Goal: Information Seeking & Learning: Learn about a topic

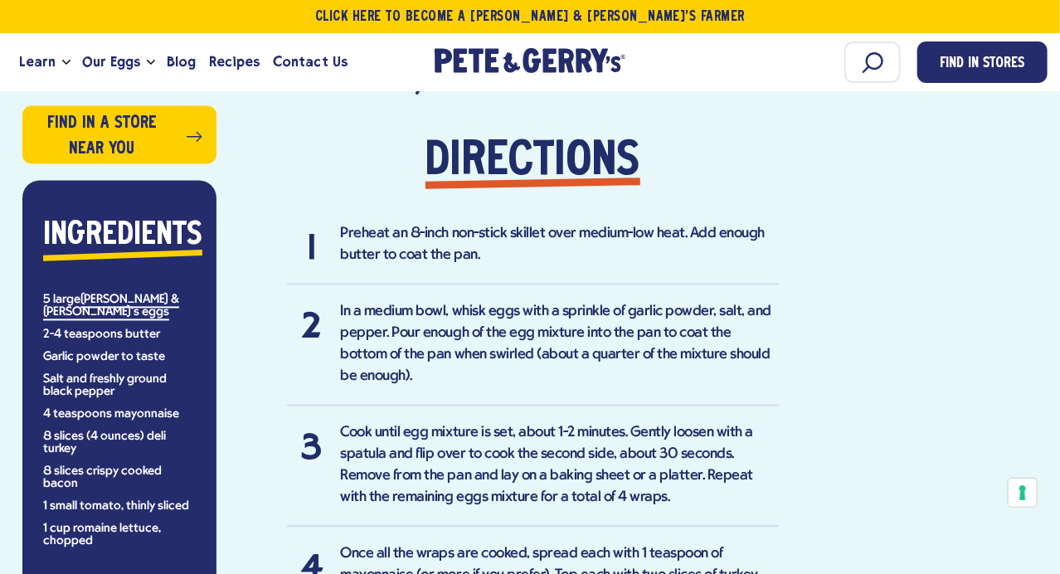
scroll to position [1321, 0]
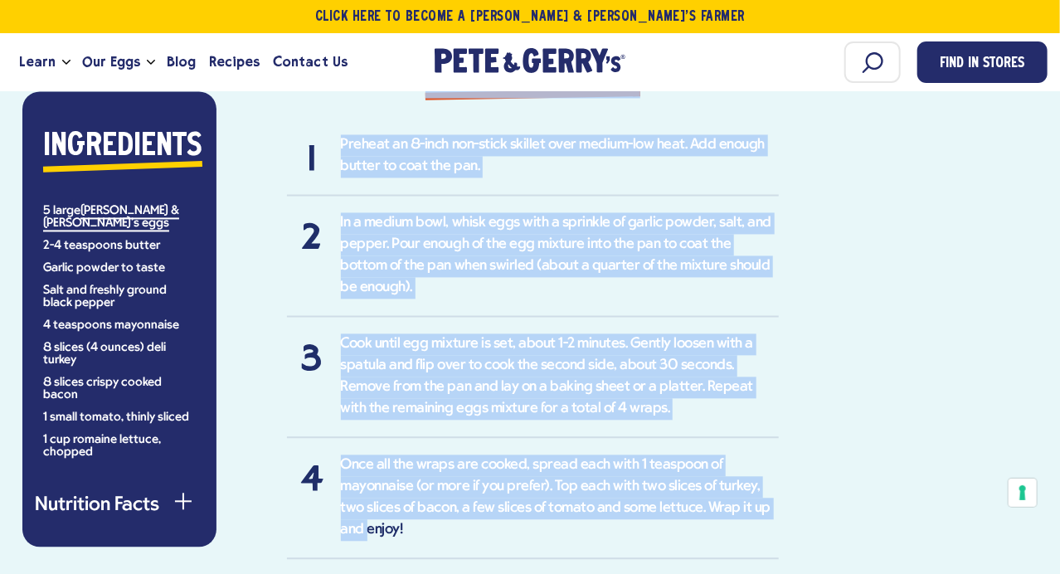
drag, startPoint x: 292, startPoint y: 214, endPoint x: 766, endPoint y: 412, distance: 513.3
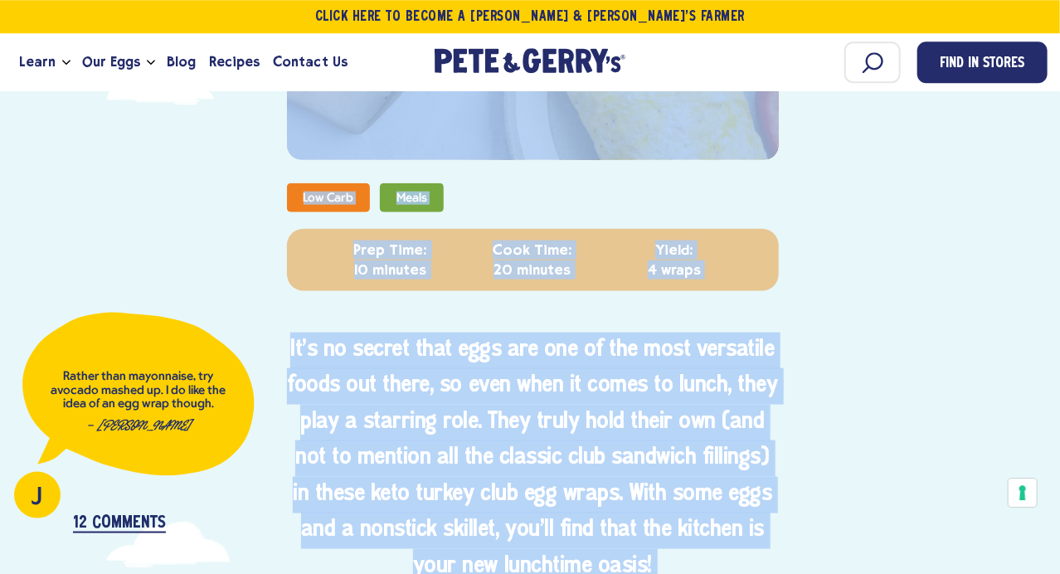
scroll to position [745, 0]
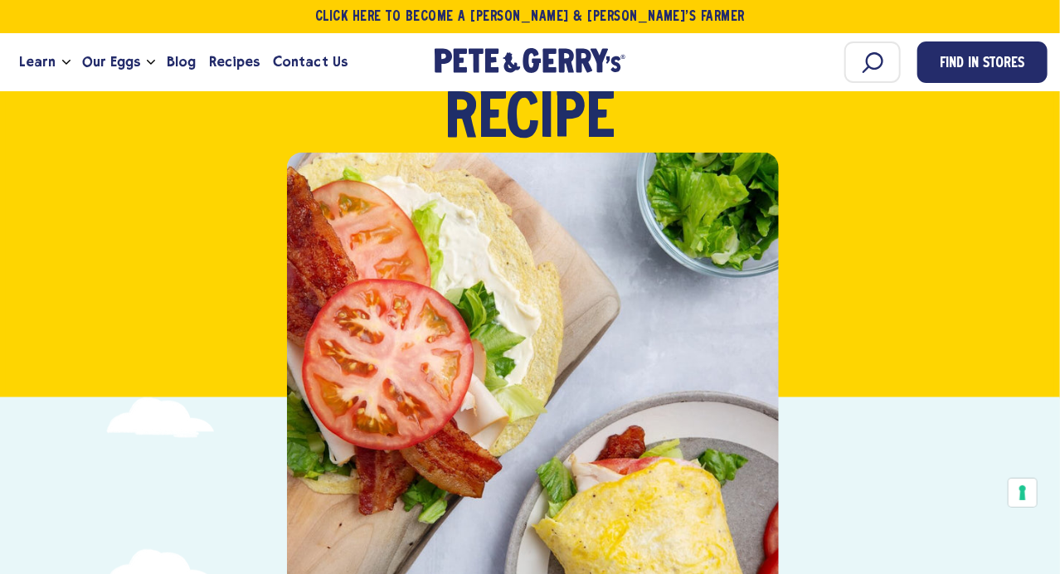
scroll to position [607, 0]
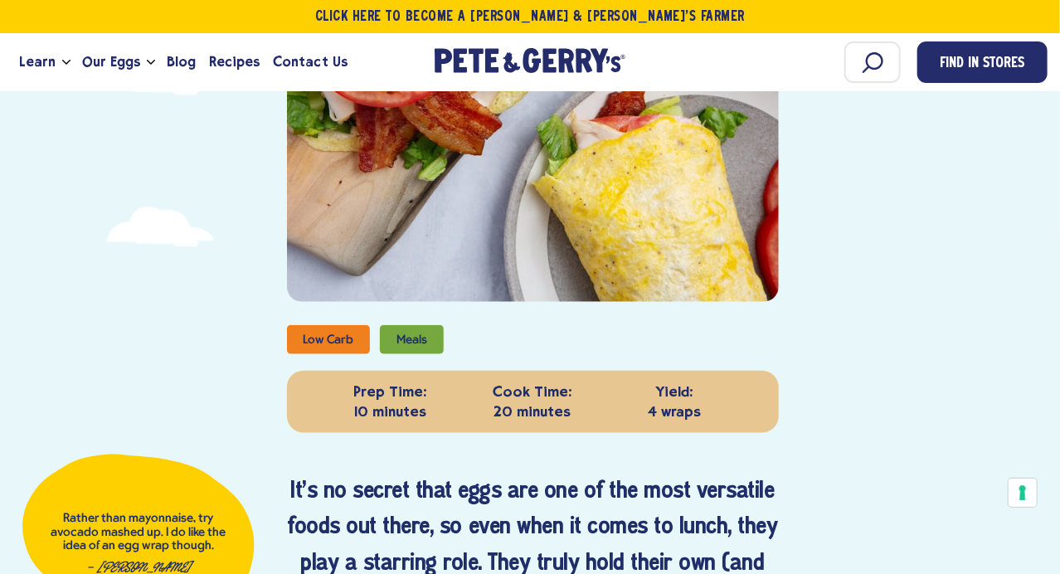
drag, startPoint x: 299, startPoint y: 189, endPoint x: 763, endPoint y: 320, distance: 482.0
copy div "Serv. Size: 1 wrap, Servings: 4 Amount Per Serving Calories 300 Fat Cal. 200 To…"
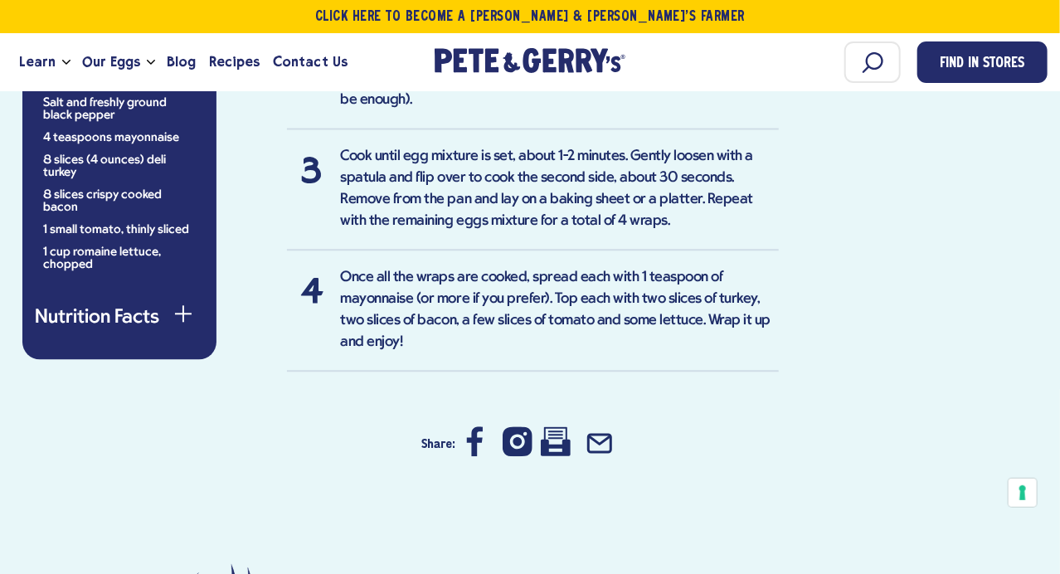
scroll to position [1617, 0]
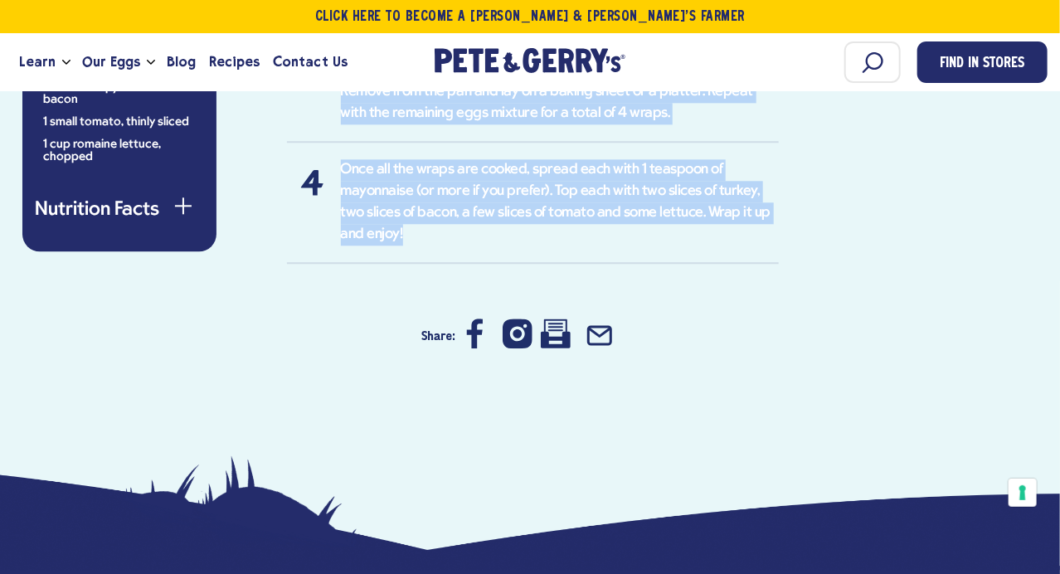
drag, startPoint x: 426, startPoint y: 142, endPoint x: 682, endPoint y: 129, distance: 255.9
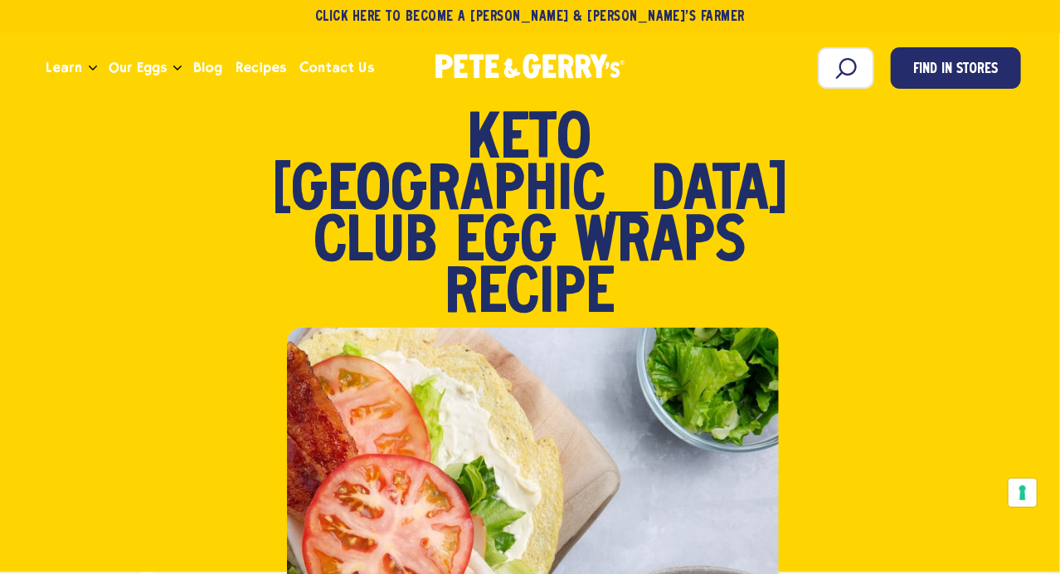
scroll to position [0, 0]
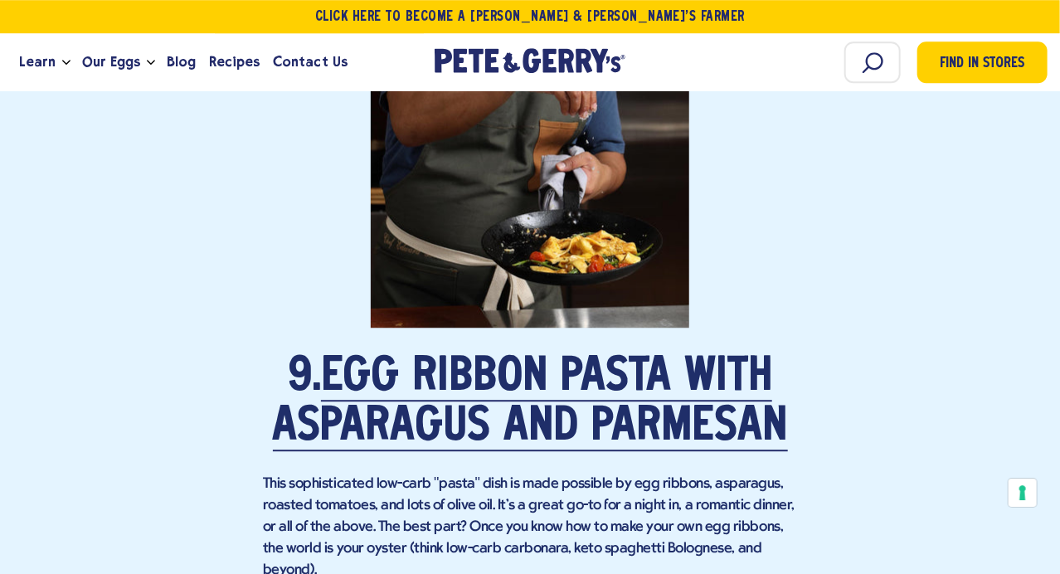
scroll to position [6965, 0]
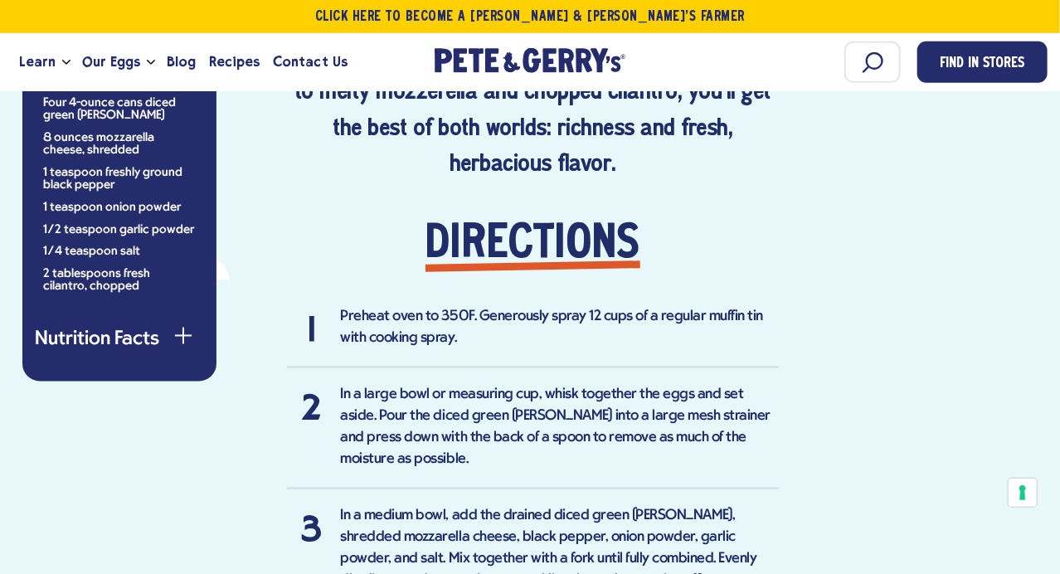
scroll to position [1084, 0]
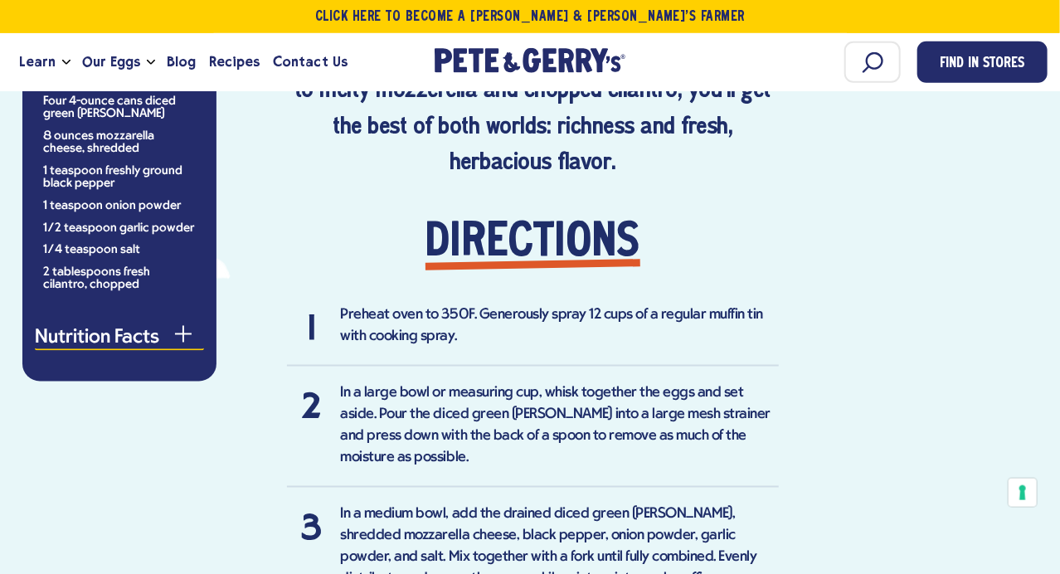
click at [135, 329] on button "Nutrition Facts" at bounding box center [119, 340] width 169 height 22
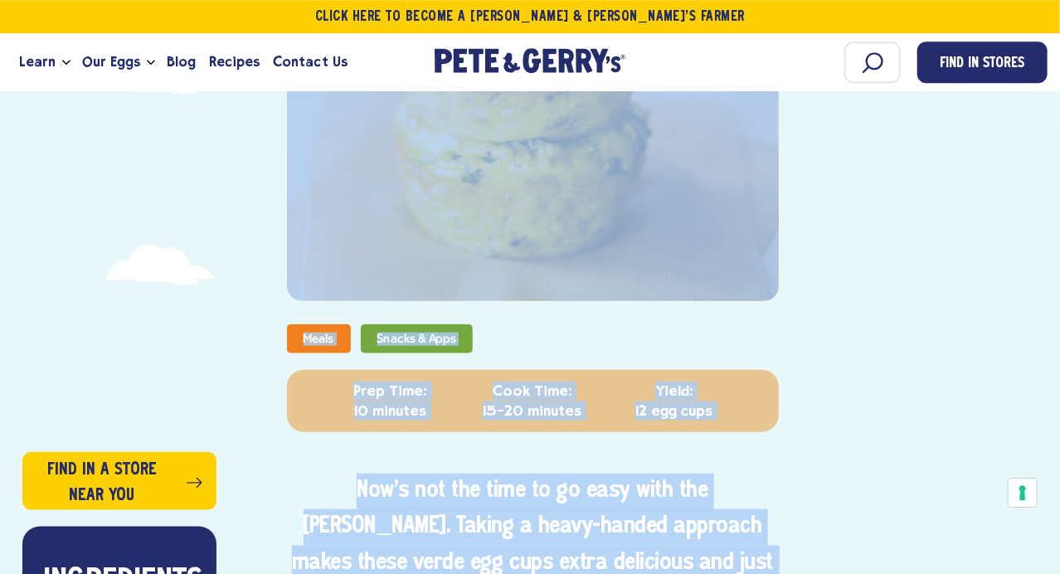
scroll to position [664, 0]
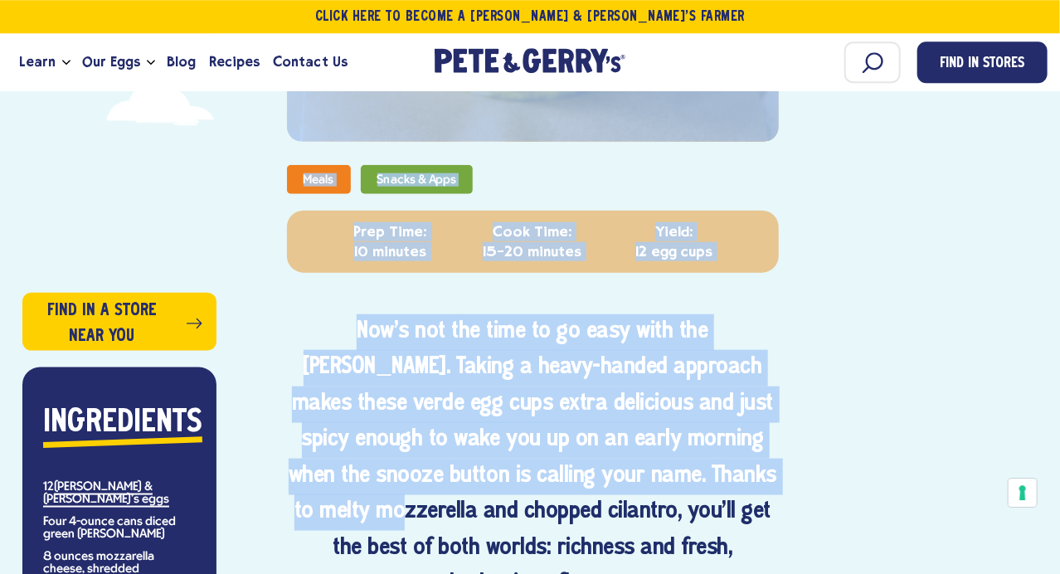
drag, startPoint x: 312, startPoint y: 217, endPoint x: 761, endPoint y: 256, distance: 450.6
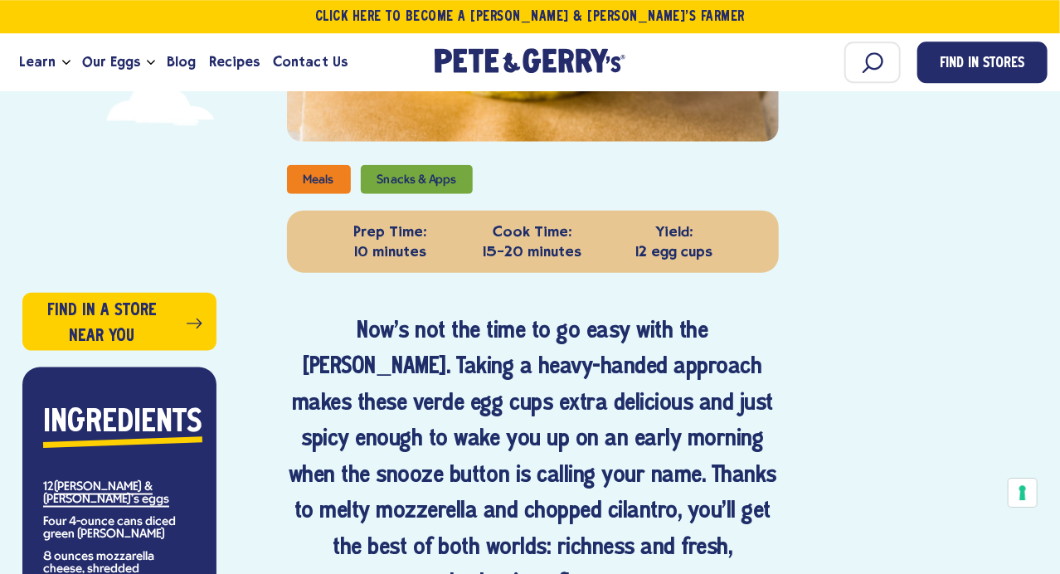
click at [629, 451] on h4 "Now's not the time to go easy with the chiles. Taking a heavy-handed approach m…" at bounding box center [533, 458] width 492 height 289
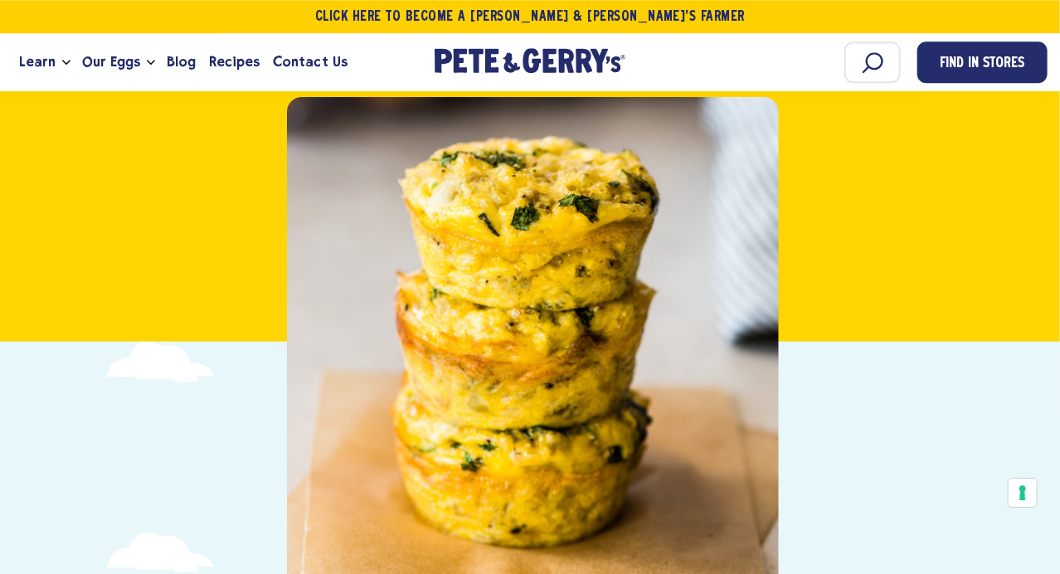
scroll to position [218, 0]
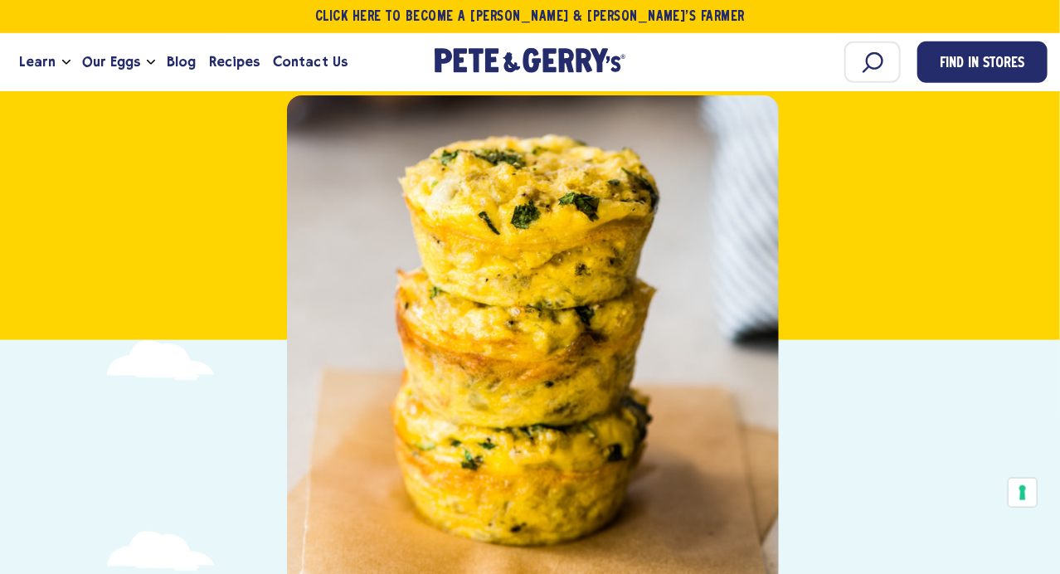
click at [848, 248] on div "Meals Snacks & Apps Verde Breakfast Egg Cups Recipe" at bounding box center [530, 131] width 1049 height 422
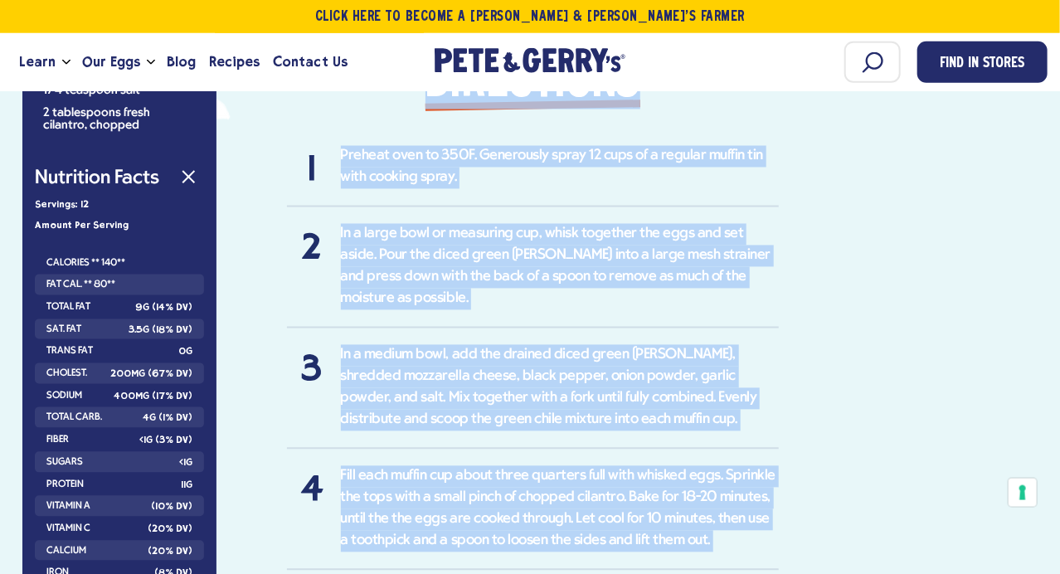
scroll to position [1246, 0]
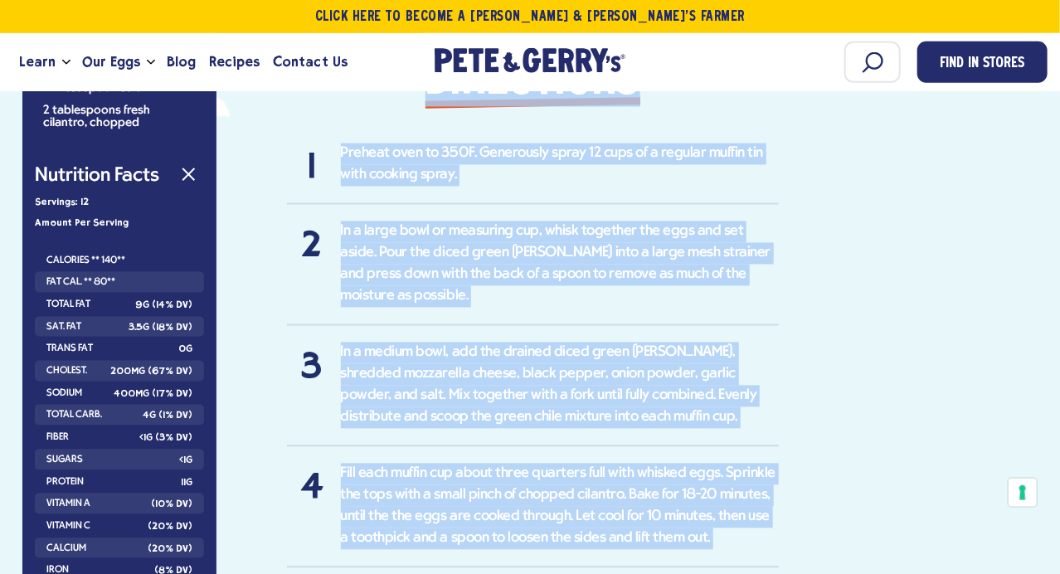
drag, startPoint x: 425, startPoint y: 118, endPoint x: 715, endPoint y: 475, distance: 460.0
click at [715, 475] on div "Now's not the time to go easy with the chiles. Taking a heavy-handed approach m…" at bounding box center [533, 325] width 492 height 1187
copy div "Directions Preheat oven to 350F. Generously spray 12 cups of a regular muffin t…"
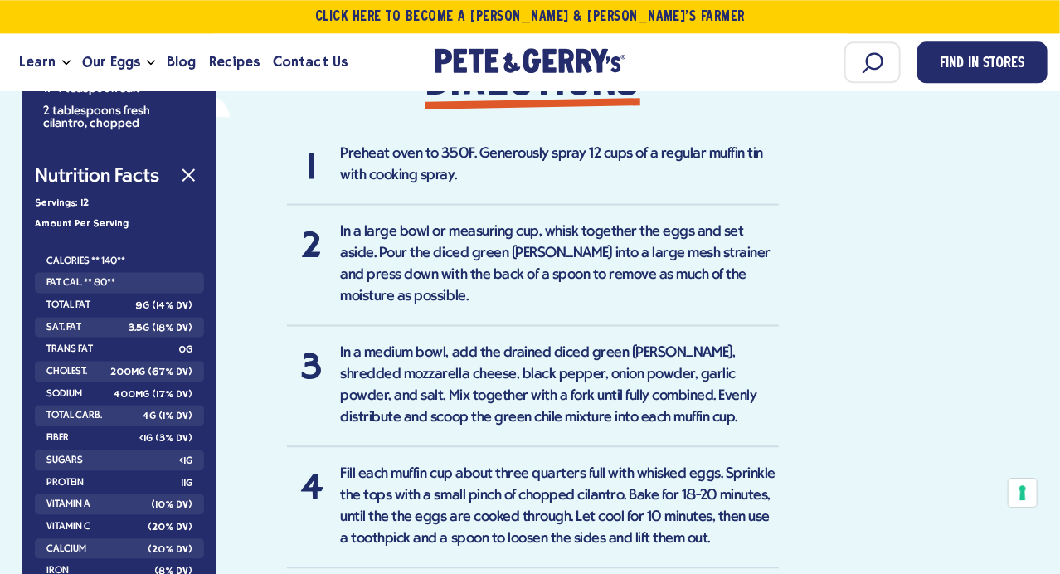
click at [862, 252] on div "Find in a store near you Ingredients 12 Pete & Gerry's eggs Four 4-ounce cans d…" at bounding box center [530, 238] width 1036 height 1553
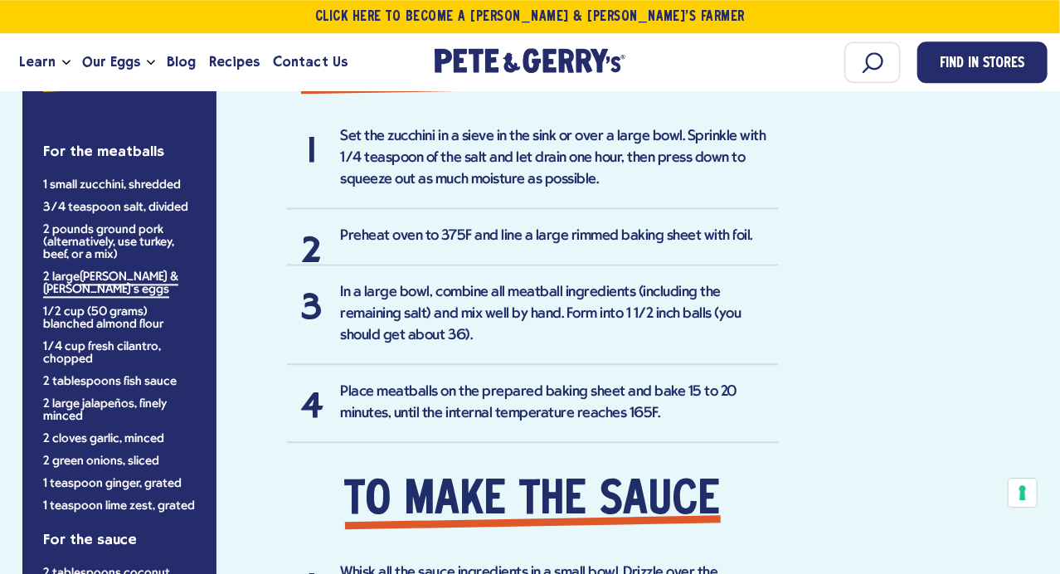
scroll to position [1300, 0]
click at [860, 393] on div "J Im so glad to fall on this site. The recipes soud great. And im glad the chic…" at bounding box center [530, 98] width 1036 height 1381
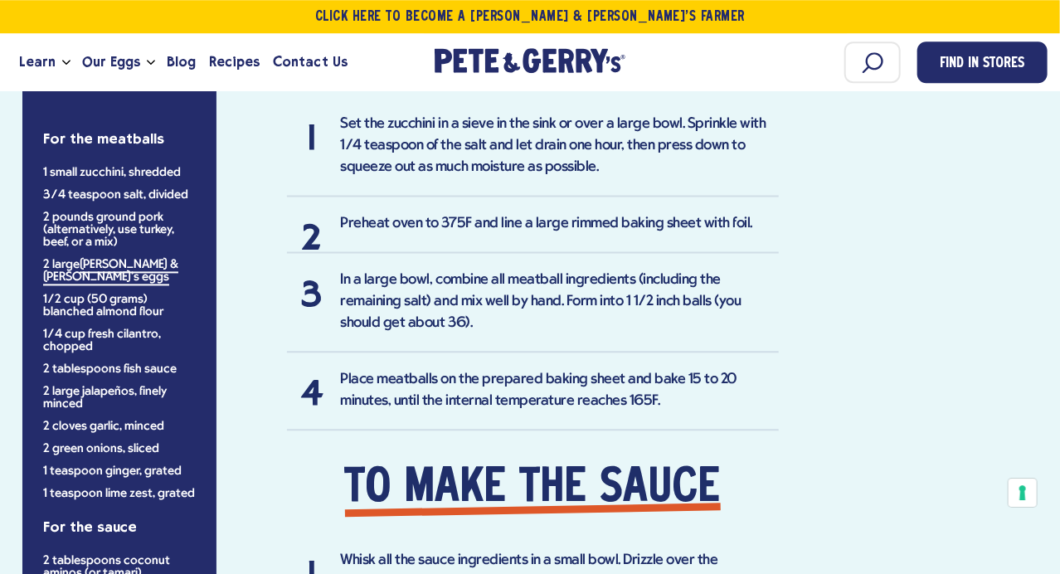
scroll to position [1311, 0]
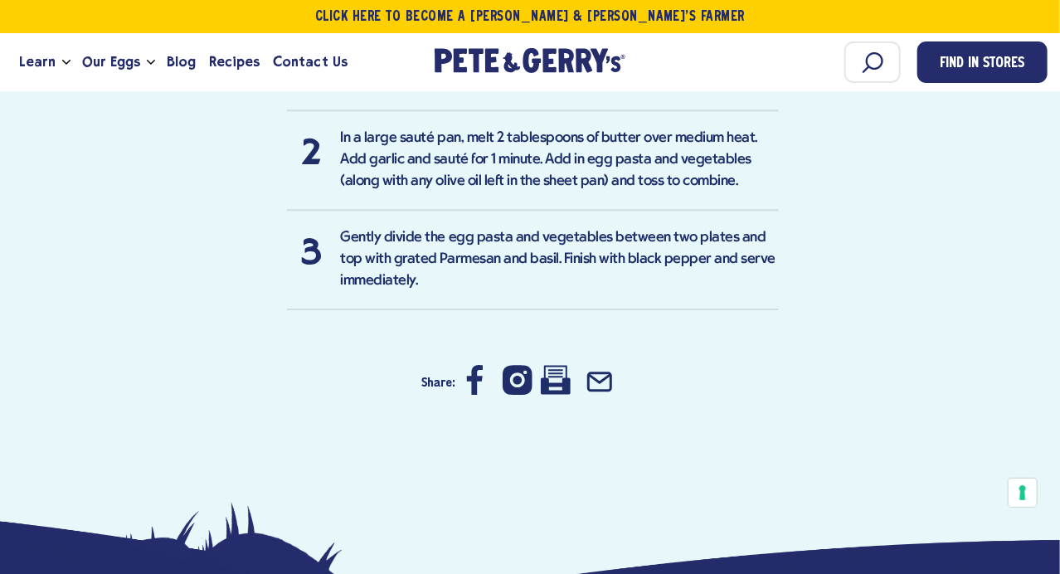
scroll to position [2020, 0]
